Goal: Task Accomplishment & Management: Use online tool/utility

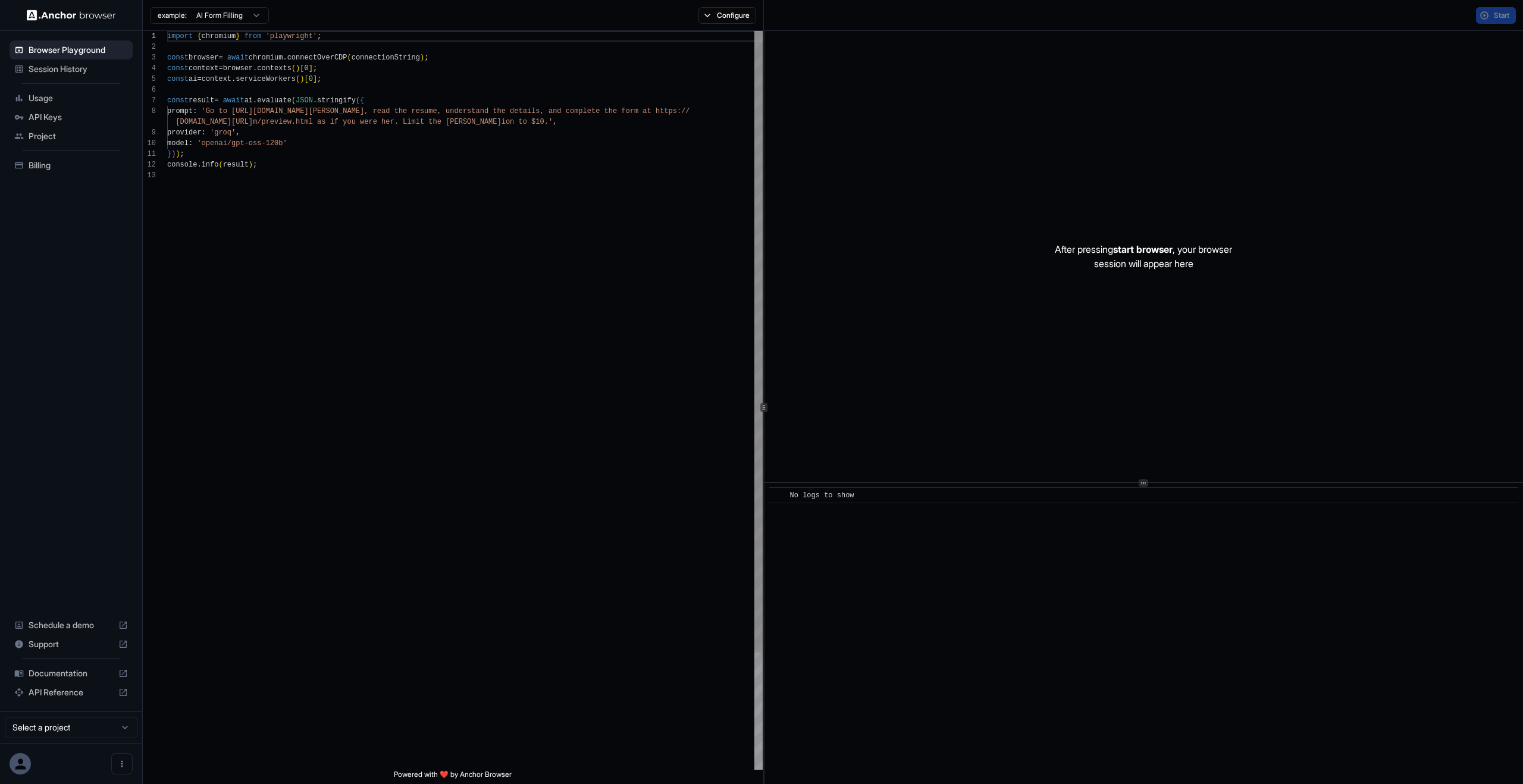
scroll to position [86, 0]
click at [59, 77] on div "Session History" at bounding box center [71, 69] width 123 height 19
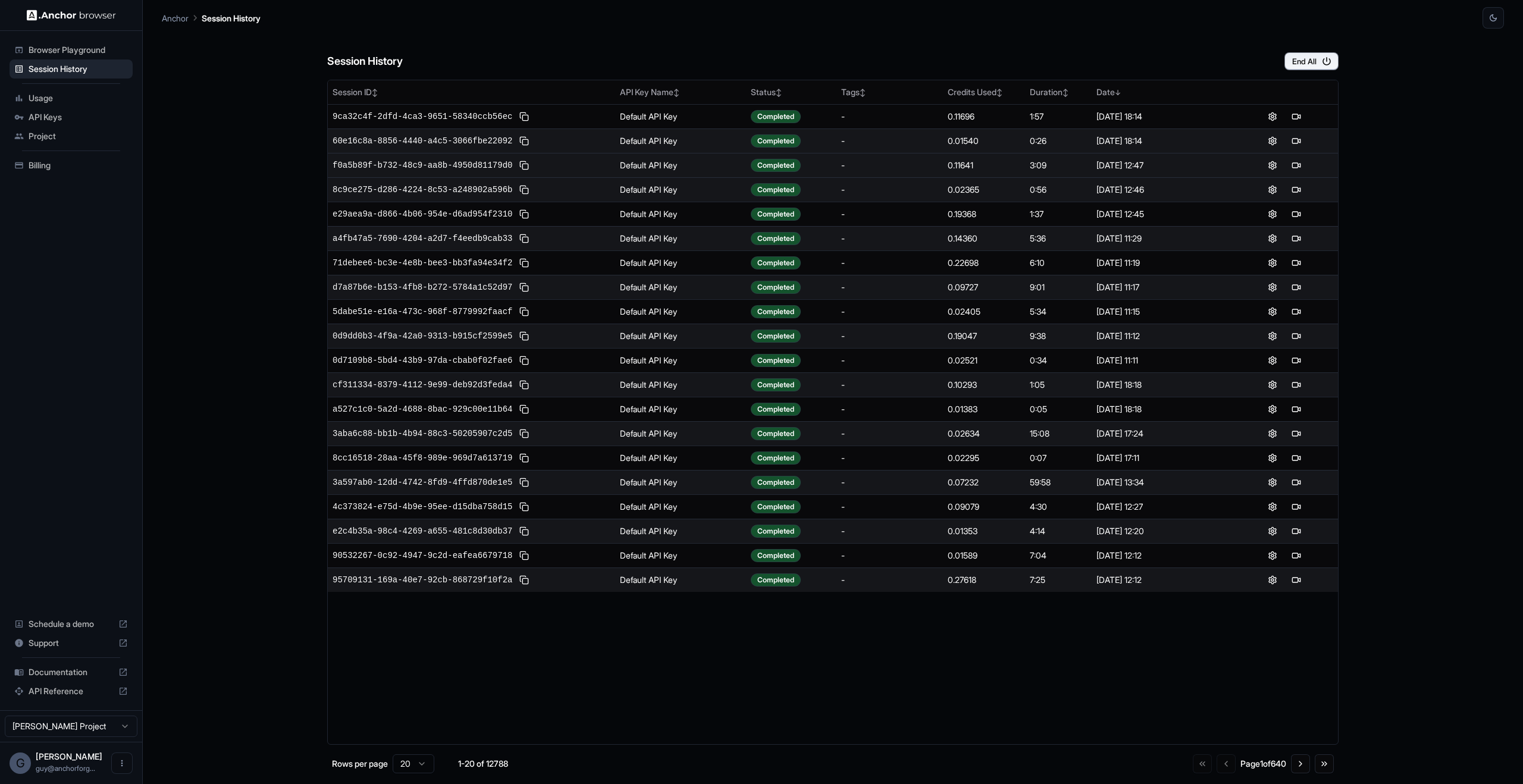
click at [360, 155] on td "f0a5b89f-b732-48c9-aa8b-4950d81179d0" at bounding box center [471, 165] width 287 height 24
click at [382, 143] on span "60e16c8a-8856-4440-a4c5-3066fbe22092" at bounding box center [422, 141] width 180 height 12
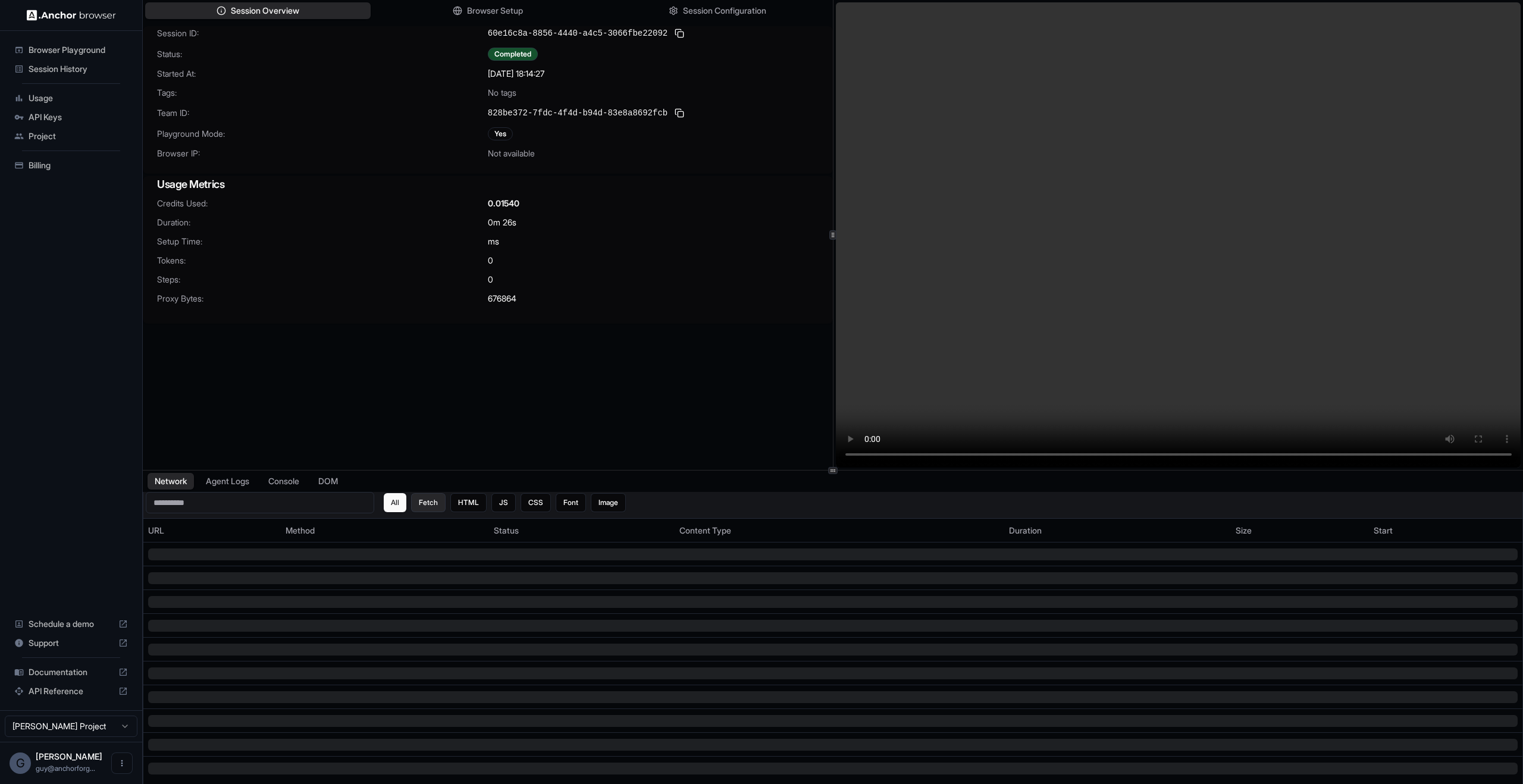
click at [442, 505] on button "Fetch" at bounding box center [428, 503] width 34 height 19
click at [482, 497] on button "HTML" at bounding box center [468, 503] width 36 height 19
click at [518, 507] on div "All Fetch HTML JS CSS Font Image" at bounding box center [505, 503] width 242 height 19
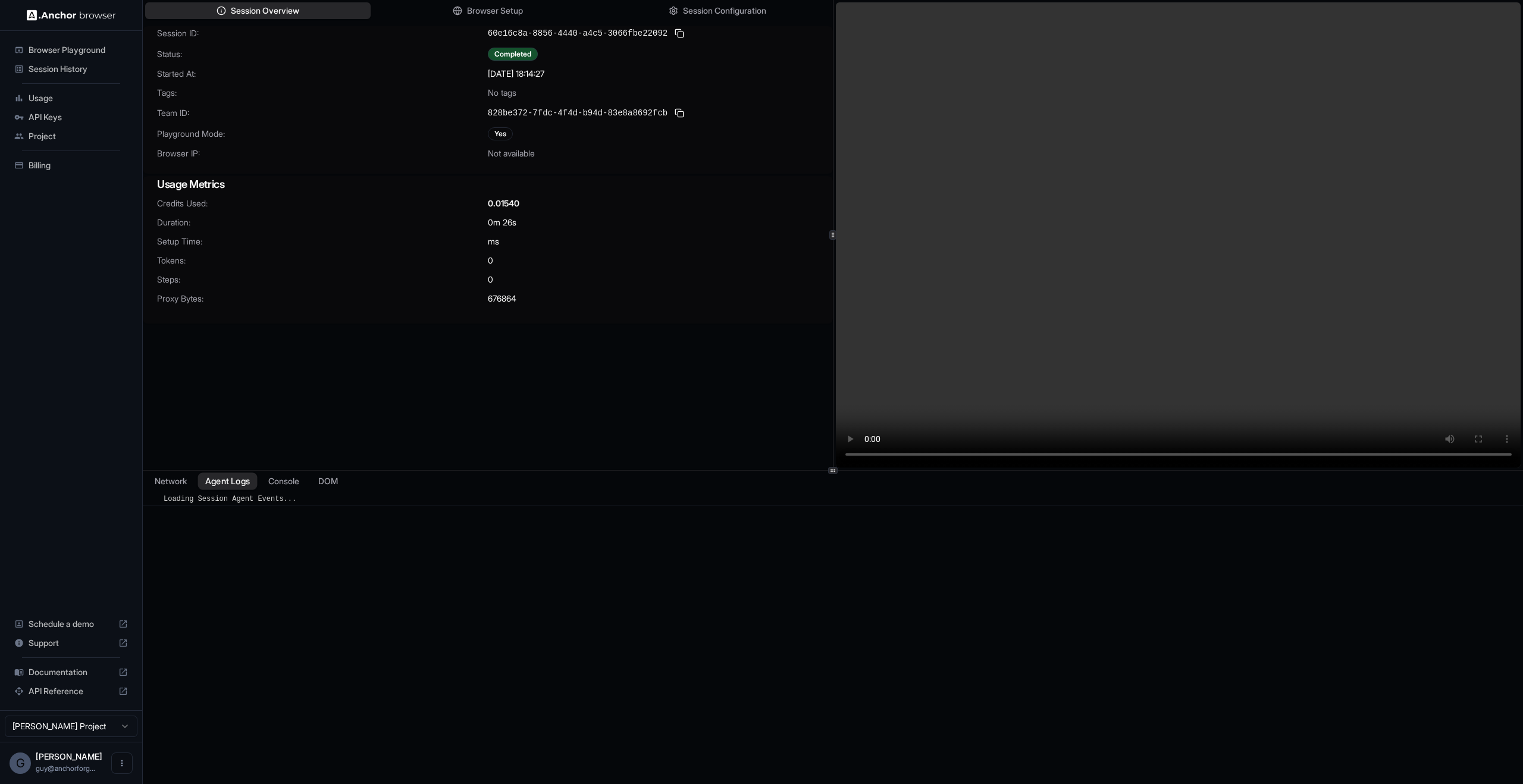
click at [245, 487] on button "Agent Logs" at bounding box center [228, 481] width 60 height 17
click at [694, 319] on div "Usage Metrics Credits Used: 0.01540 Duration: 0m 26s Setup Time: ms Tokens: 0 S…" at bounding box center [488, 249] width 690 height 148
click at [72, 56] on div "Browser Playground" at bounding box center [71, 50] width 123 height 19
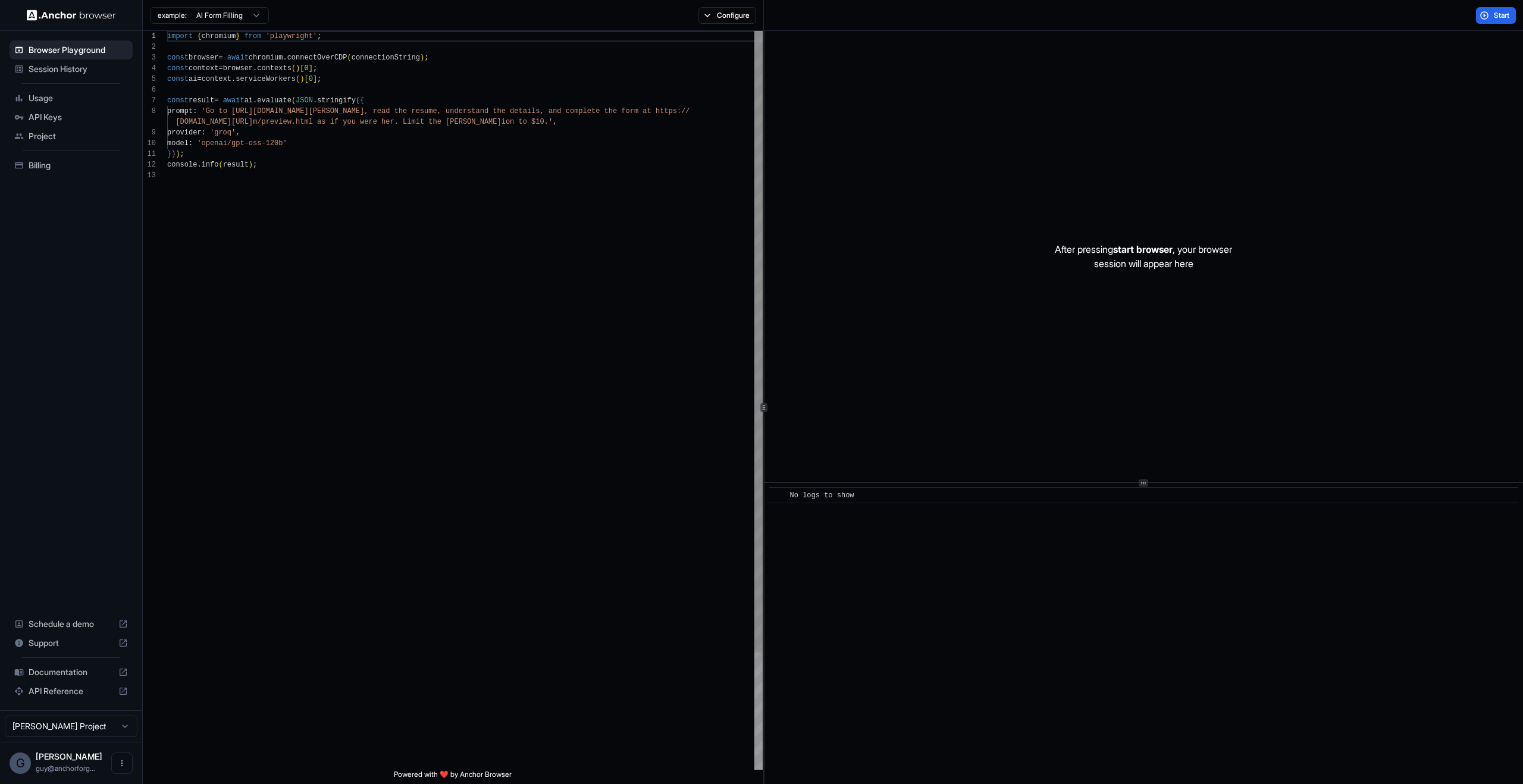
type textarea "**********"
click at [689, 436] on div "import { chromium } from 'playwright' ; const browser = await chromium . connec…" at bounding box center [465, 469] width 595 height 878
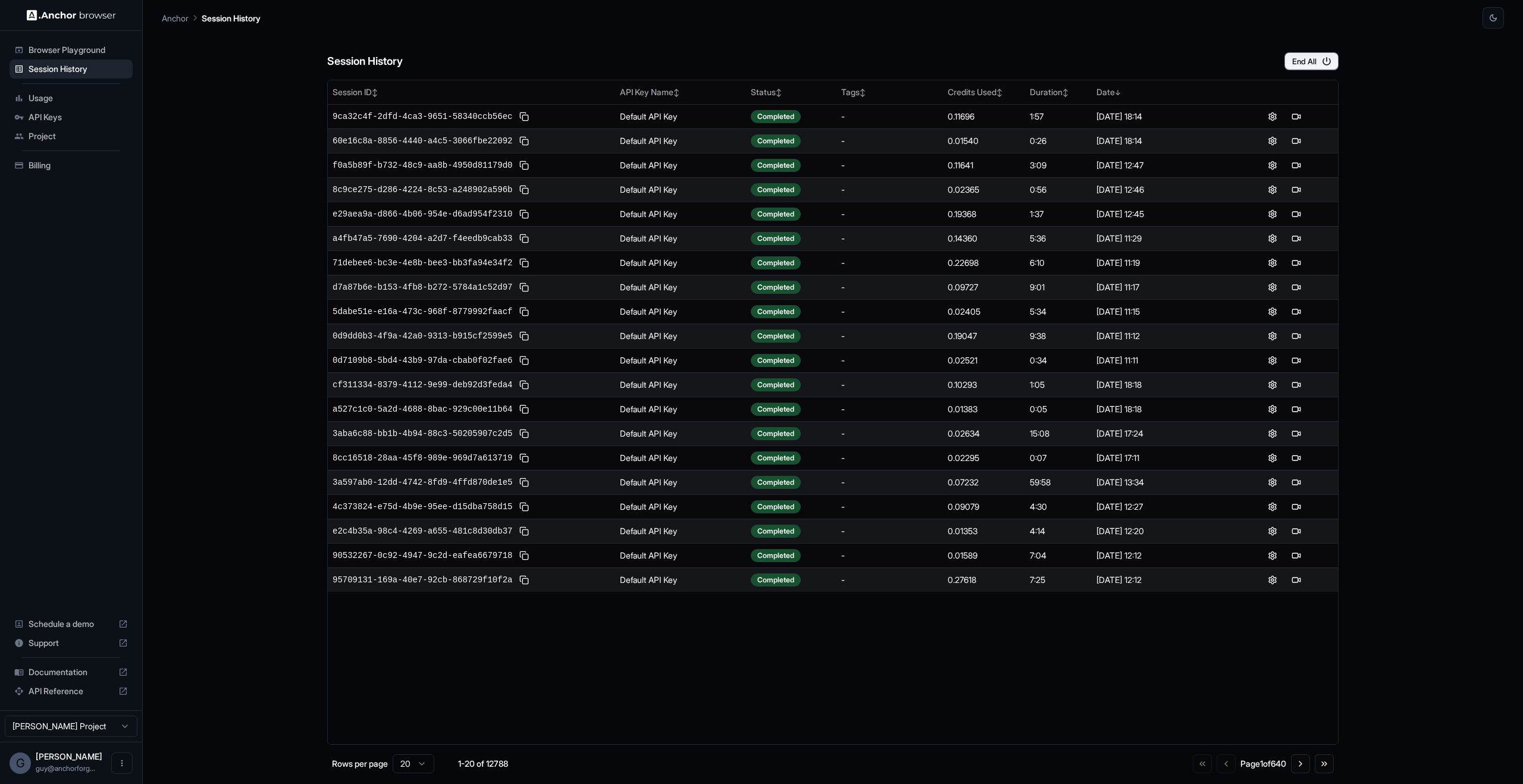
drag, startPoint x: 87, startPoint y: 50, endPoint x: 94, endPoint y: 53, distance: 7.6
click at [87, 49] on span "Browser Playground" at bounding box center [78, 50] width 99 height 12
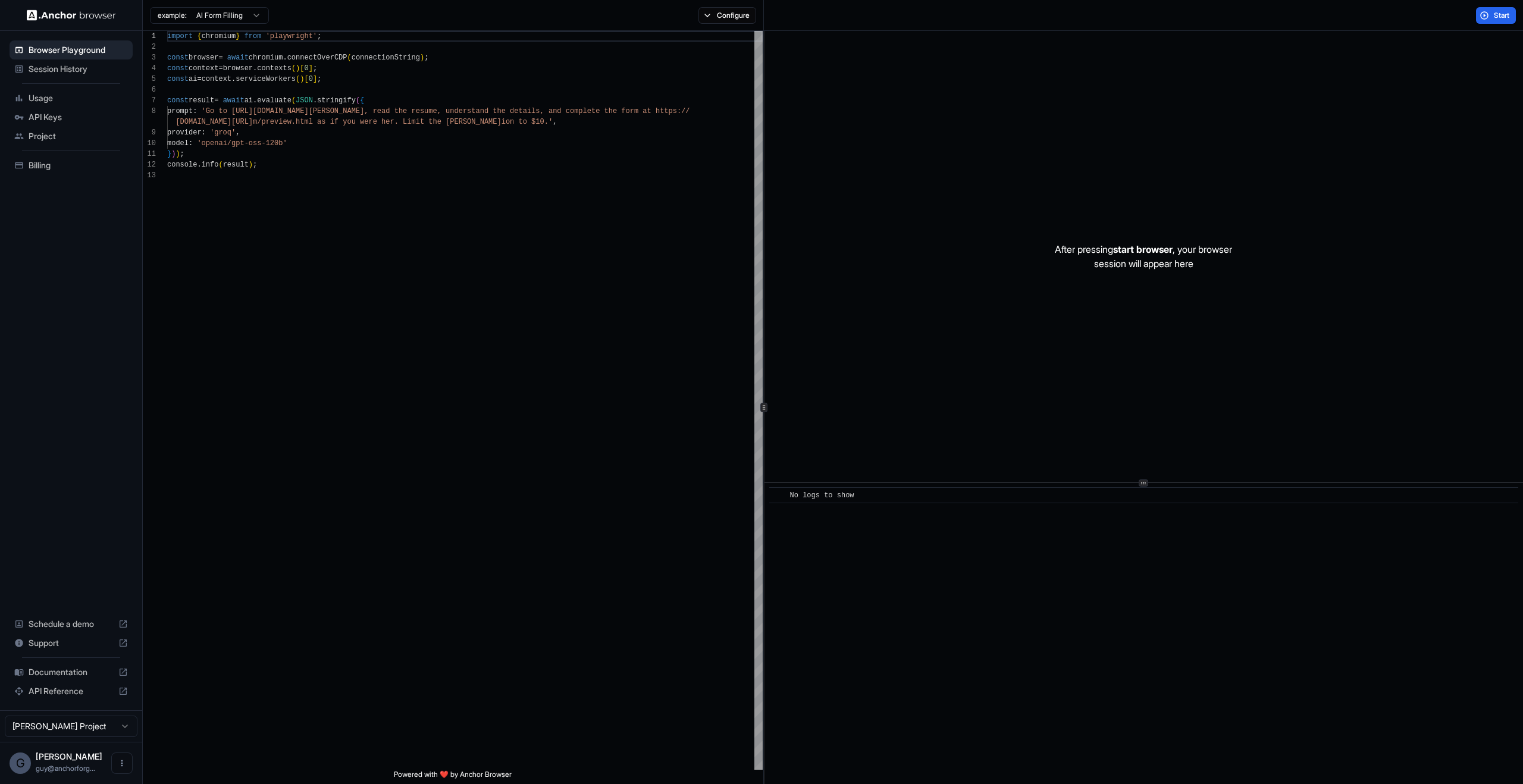
type textarea "**********"
click at [618, 222] on div "import { chromium } from 'playwright' ; const browser = await chromium . connec…" at bounding box center [465, 469] width 595 height 878
drag, startPoint x: 868, startPoint y: 275, endPoint x: 862, endPoint y: 269, distance: 8.5
click at [862, 269] on div "After pressing start browser , your browser session will appear here" at bounding box center [1143, 256] width 758 height 451
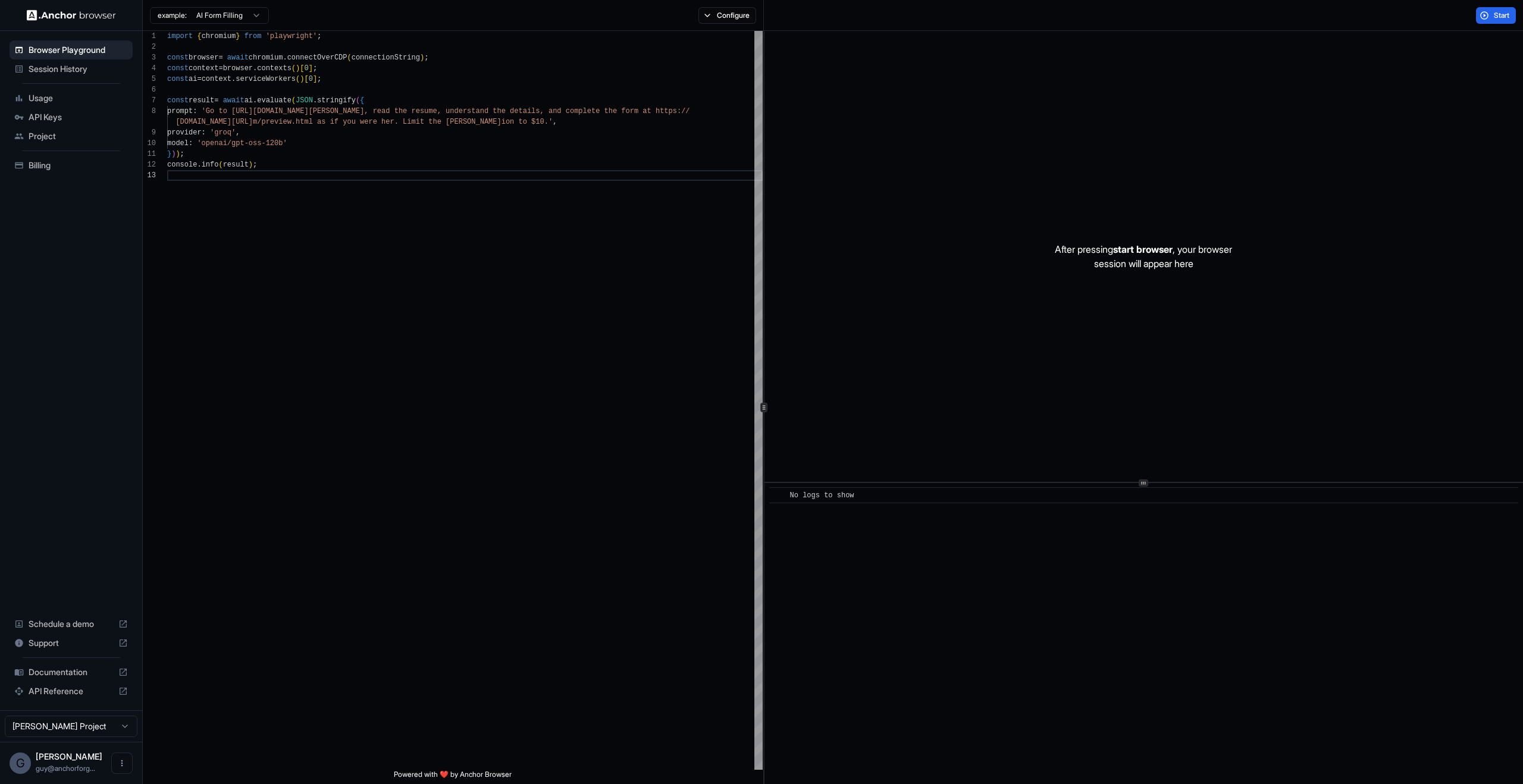
click at [852, 239] on div "After pressing start browser , your browser session will appear here" at bounding box center [1143, 256] width 758 height 451
drag, startPoint x: 1170, startPoint y: 306, endPoint x: 1434, endPoint y: 459, distance: 305.1
click at [1433, 458] on div "After pressing start browser , your browser session will appear here" at bounding box center [1143, 256] width 758 height 451
drag, startPoint x: 1389, startPoint y: 443, endPoint x: 894, endPoint y: 60, distance: 625.9
click at [880, 40] on div "After pressing start browser , your browser session will appear here" at bounding box center [1143, 256] width 758 height 451
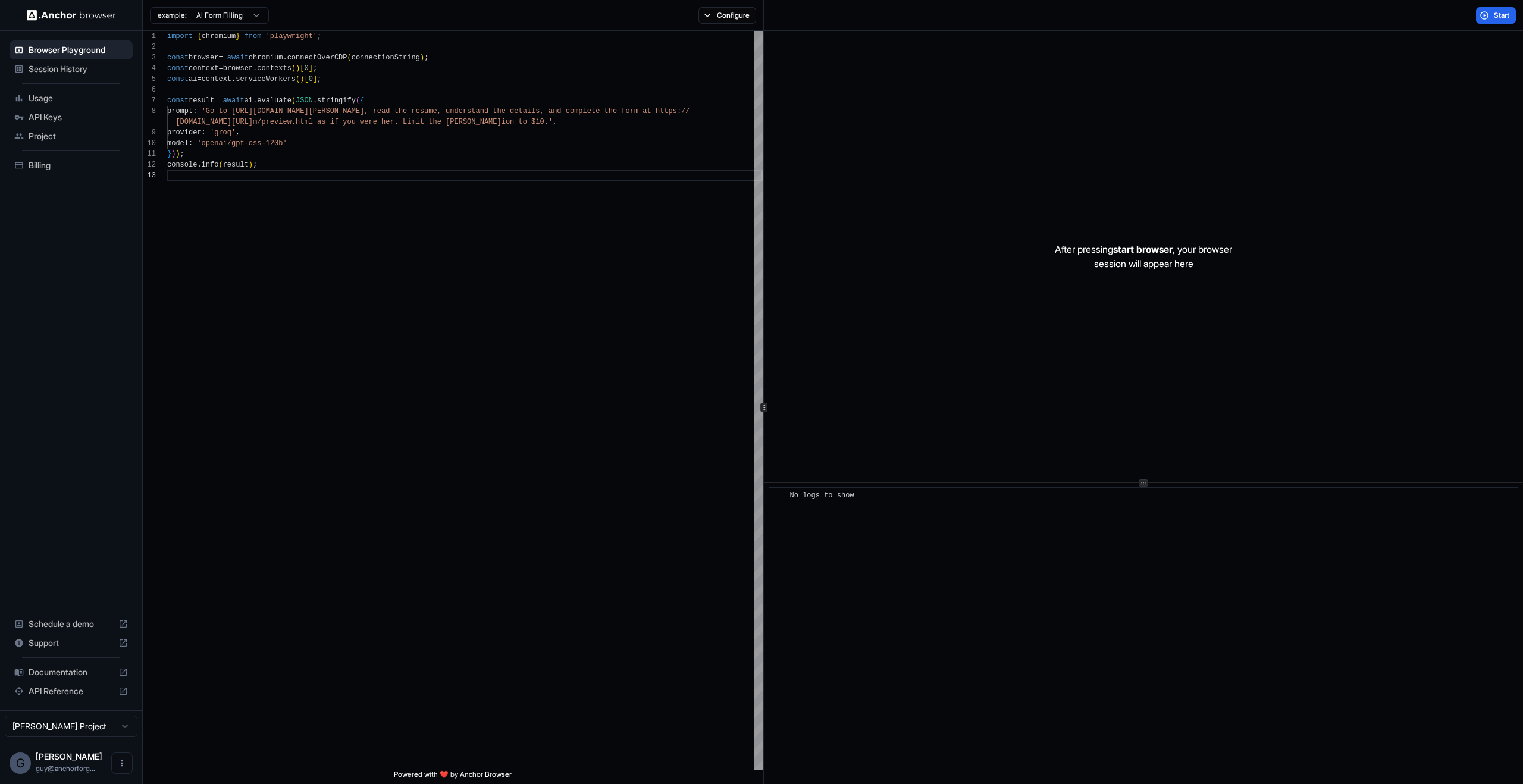
click at [915, 107] on div "After pressing start browser , your browser session will appear here" at bounding box center [1143, 256] width 758 height 451
click at [1081, 653] on div "​ No logs to show" at bounding box center [1143, 633] width 758 height 301
click at [1041, 526] on div "​ No logs to show" at bounding box center [1143, 633] width 758 height 301
click at [1032, 502] on div "​ No logs to show" at bounding box center [1143, 495] width 749 height 16
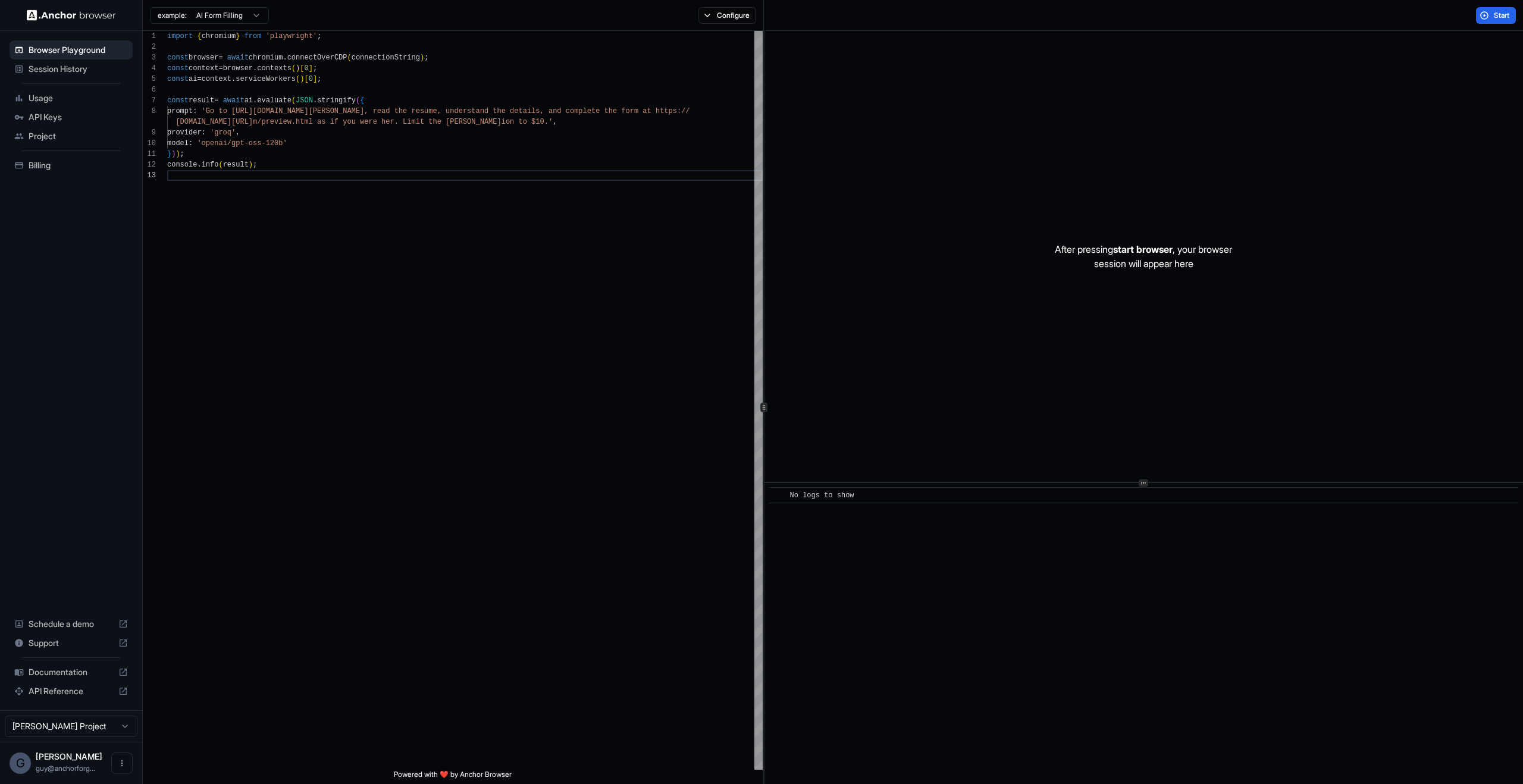
click at [1031, 501] on div "No logs to show" at bounding box center [1148, 495] width 715 height 12
click at [984, 409] on div "After pressing start browser , your browser session will appear here" at bounding box center [1143, 256] width 758 height 451
drag, startPoint x: 62, startPoint y: 151, endPoint x: 51, endPoint y: 139, distance: 16.3
click at [61, 151] on ul "Browser Playground Session History Usage API Keys Project Billing" at bounding box center [71, 107] width 133 height 144
click at [40, 119] on span "API Keys" at bounding box center [78, 118] width 99 height 12
